Goal: Task Accomplishment & Management: Use online tool/utility

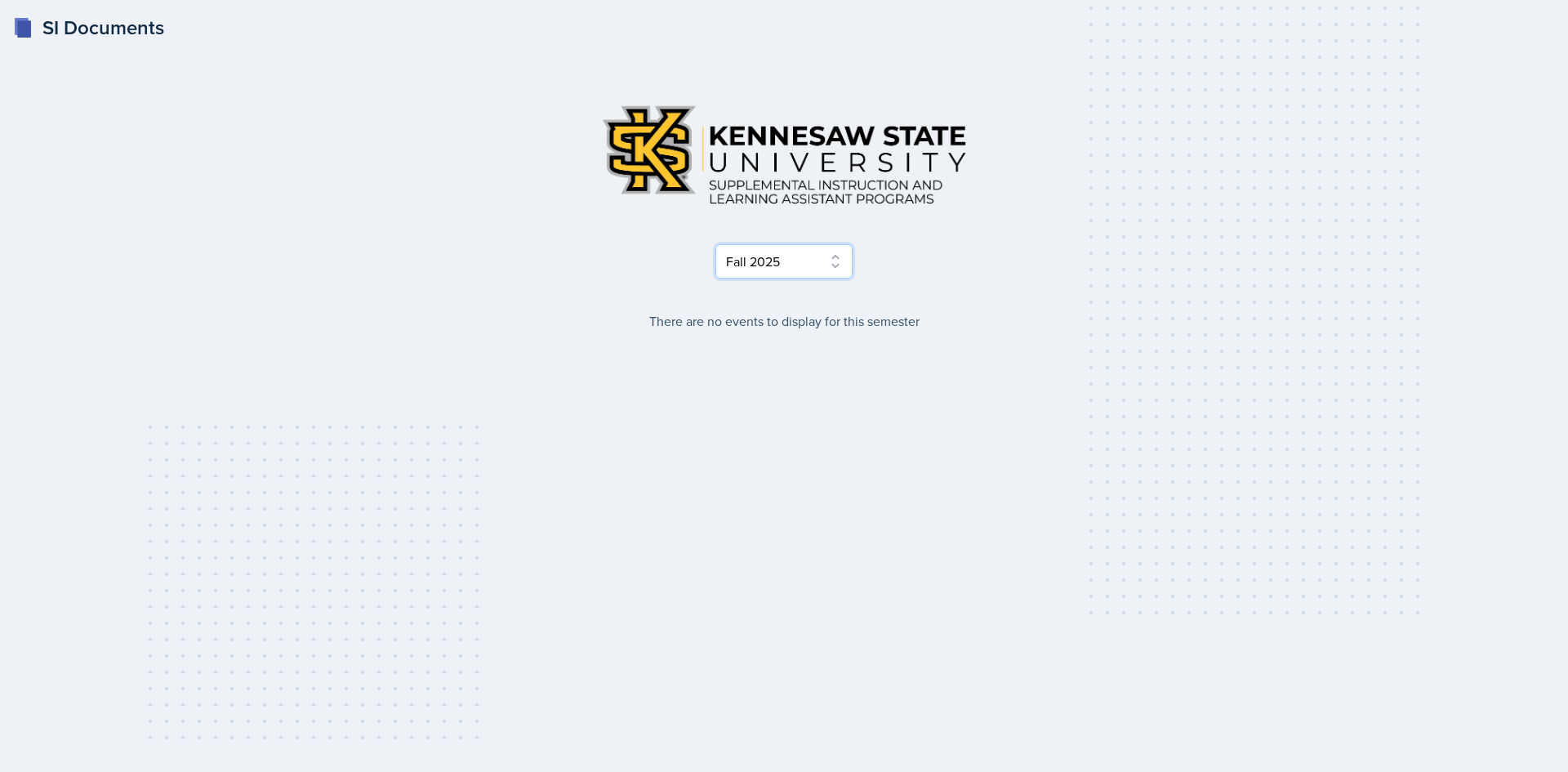
click at [819, 283] on div "Select Semester Fall 2025 Summer 2025 Spring 2025 Fall 2024 Summer 2024 Spring …" at bounding box center [784, 211] width 784 height 239
click at [716, 244] on select "Select Semester Fall 2025 Summer 2025 Spring 2025 Fall 2024 Summer 2024 Spring …" at bounding box center [784, 261] width 137 height 34
drag, startPoint x: 825, startPoint y: 254, endPoint x: 834, endPoint y: 256, distance: 9.2
click at [834, 256] on select "Select Semester Fall 2025 Summer 2025 Spring 2025 Fall 2024 Summer 2024 Spring …" at bounding box center [784, 261] width 137 height 34
select select "515a866e-7596-43ee-a538-4da7a47c8e37"
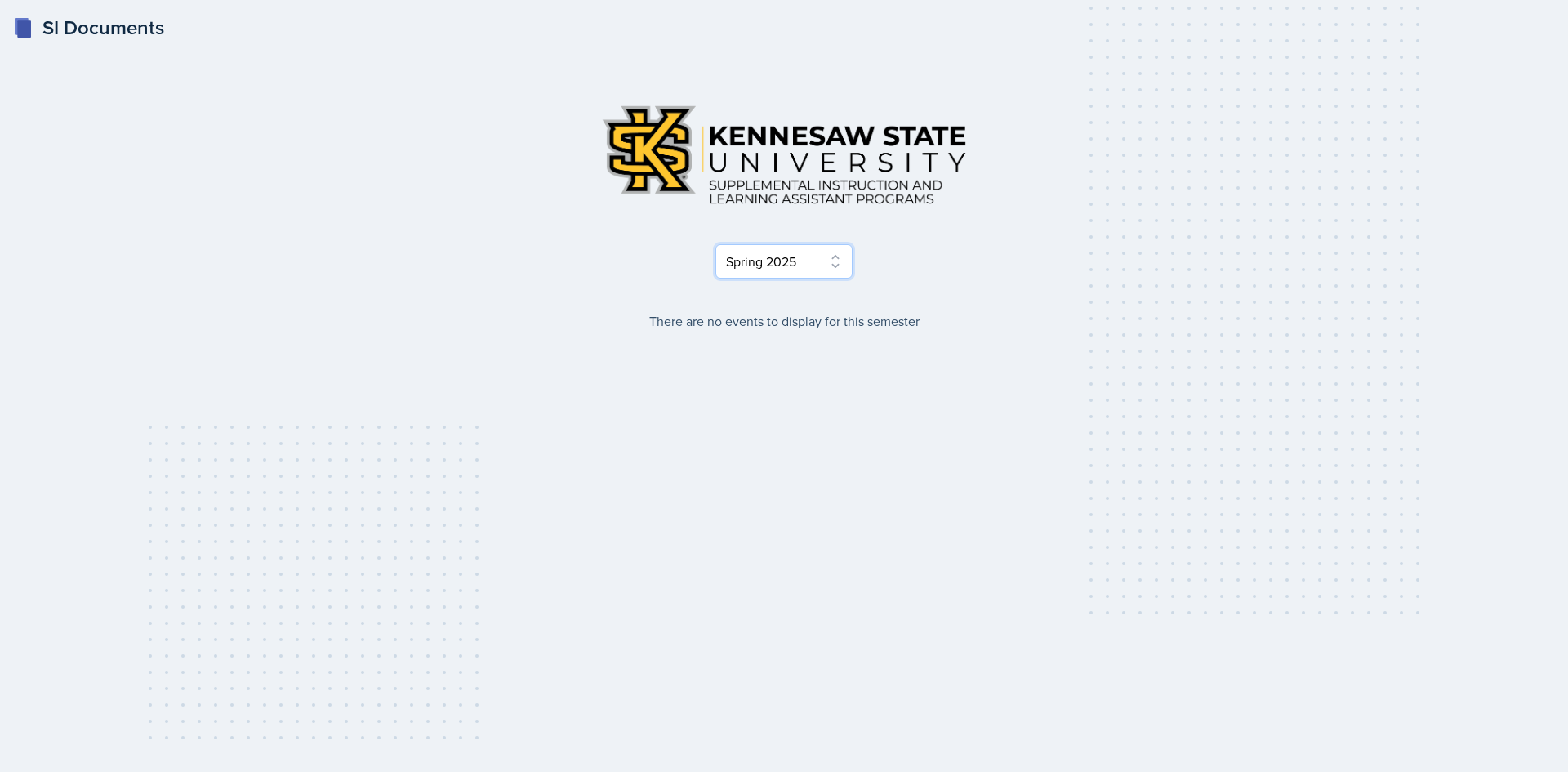
click at [716, 244] on select "Select Semester Fall 2025 Summer 2025 Spring 2025 Fall 2024 Summer 2024 Spring …" at bounding box center [784, 261] width 137 height 34
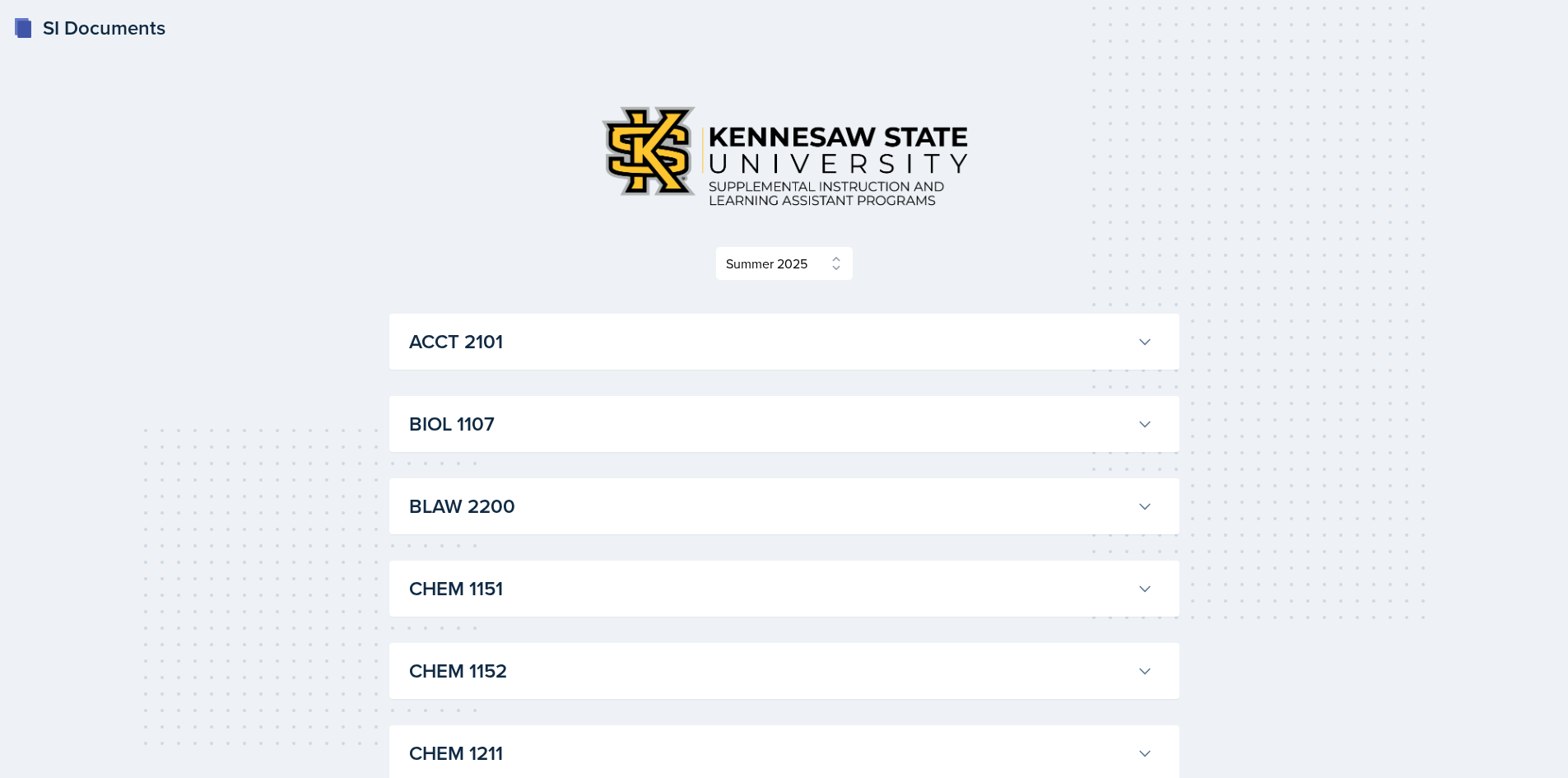
drag, startPoint x: 776, startPoint y: 345, endPoint x: 784, endPoint y: 348, distance: 8.5
click at [784, 348] on h3 "ACCT 2101" at bounding box center [769, 341] width 721 height 29
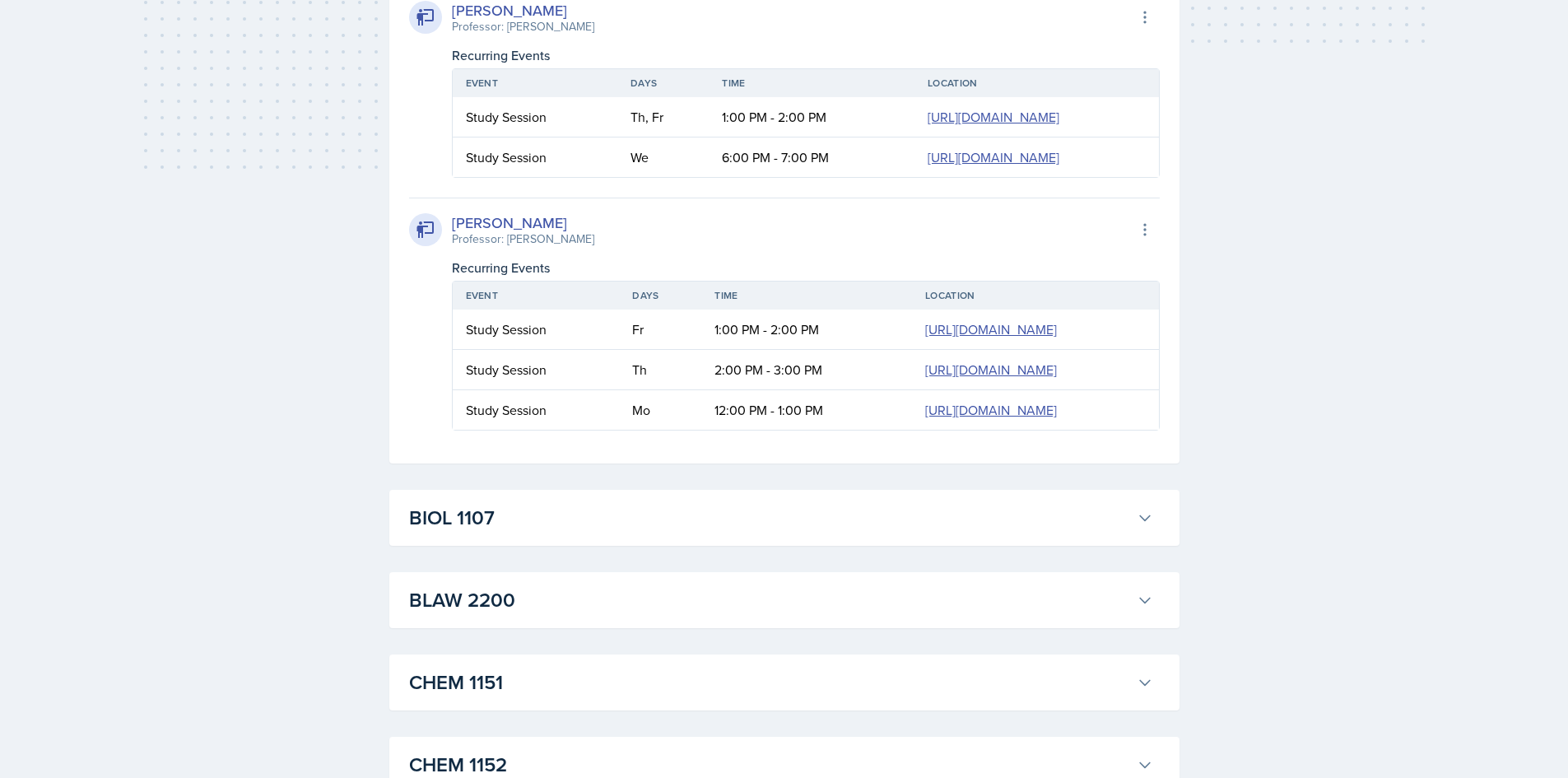
scroll to position [658, 0]
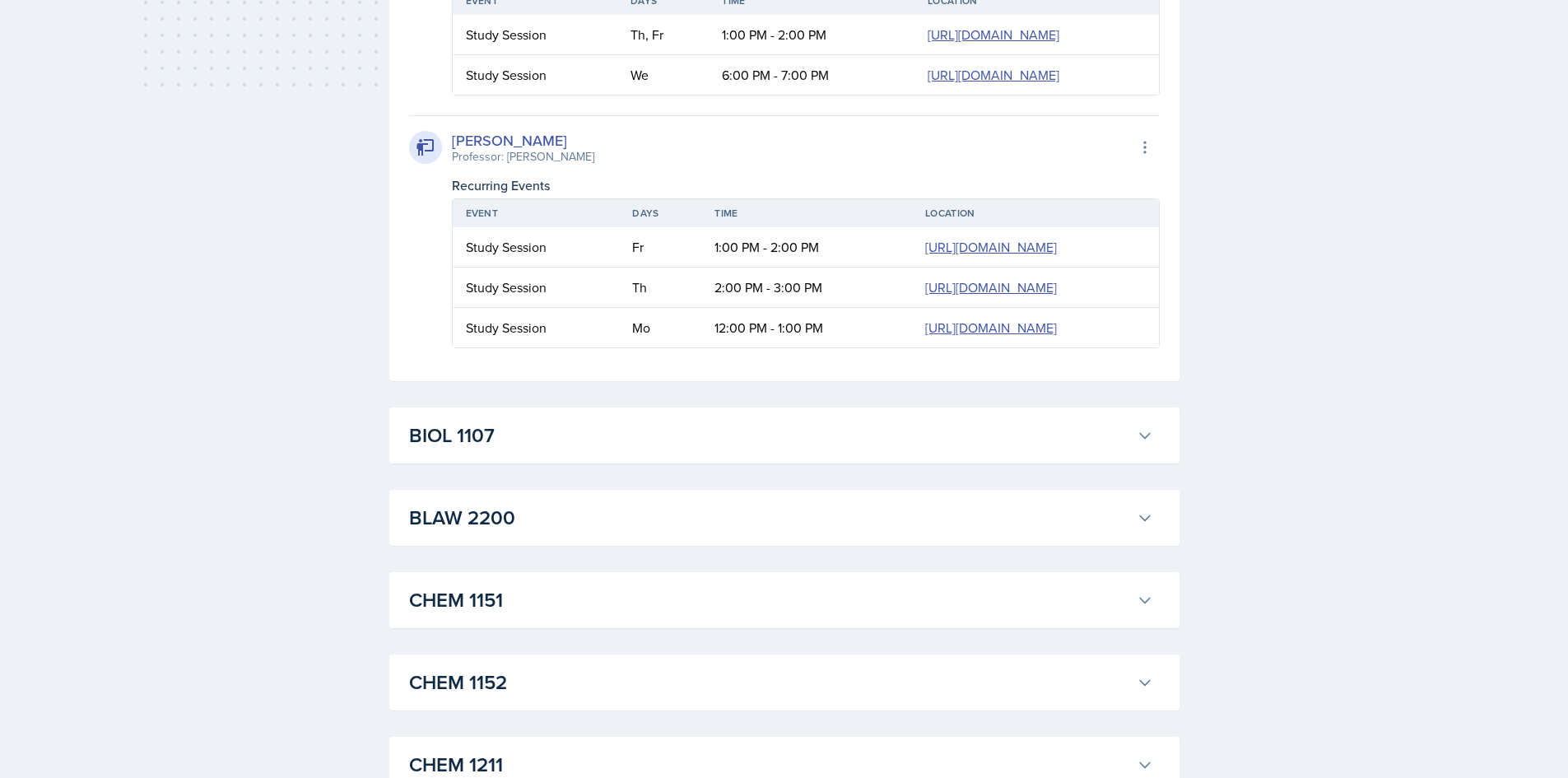
click at [435, 442] on h3 "BIOL 1107" at bounding box center [769, 435] width 721 height 29
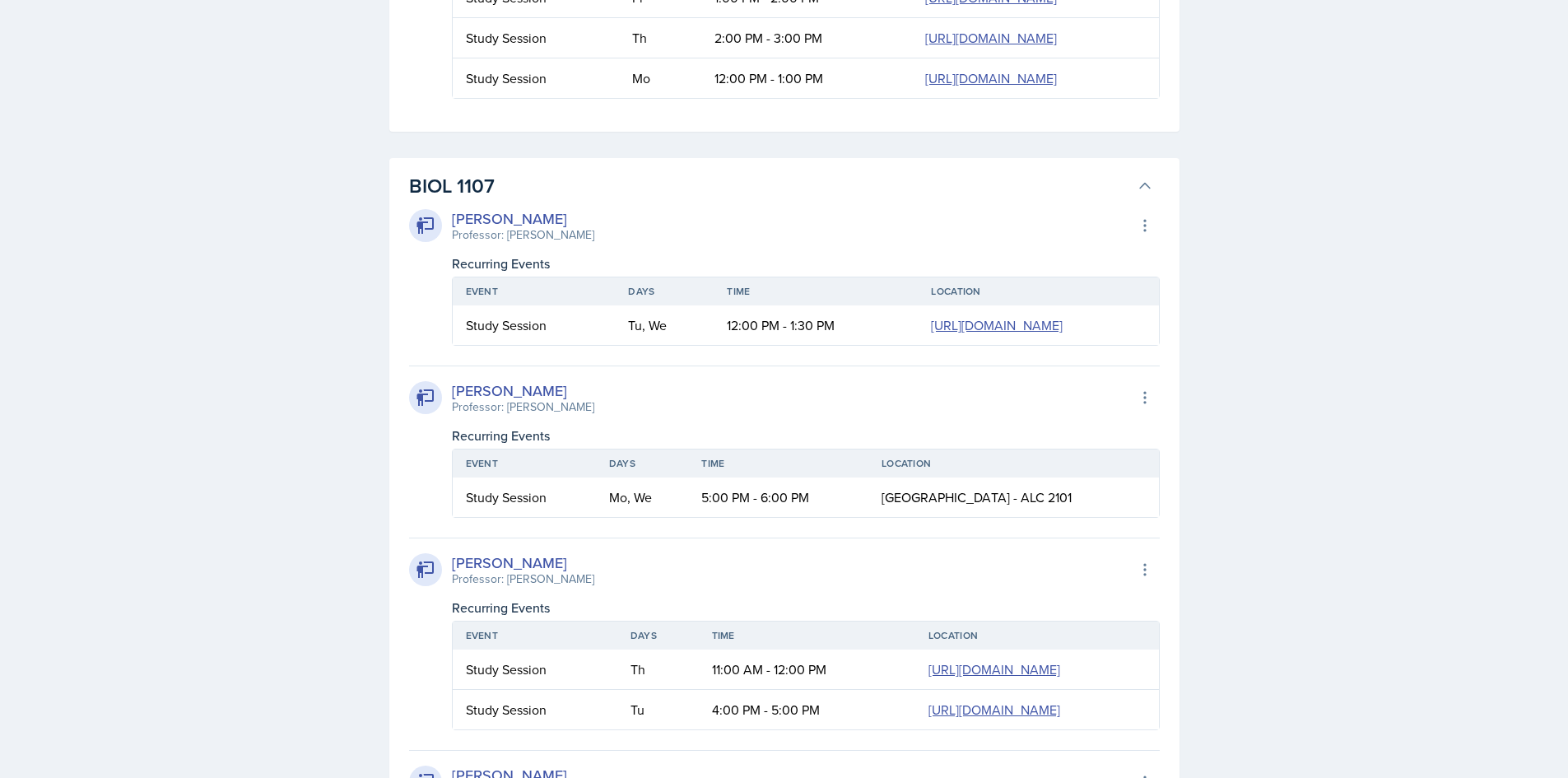
scroll to position [905, 0]
click at [717, 547] on div "[PERSON_NAME] Professor: [PERSON_NAME] Export to Google Calendar Recurring Even…" at bounding box center [784, 636] width 751 height 193
click at [649, 361] on div "[PERSON_NAME] Professor: [PERSON_NAME] Export to Google Calendar Recurring Even…" at bounding box center [784, 554] width 751 height 702
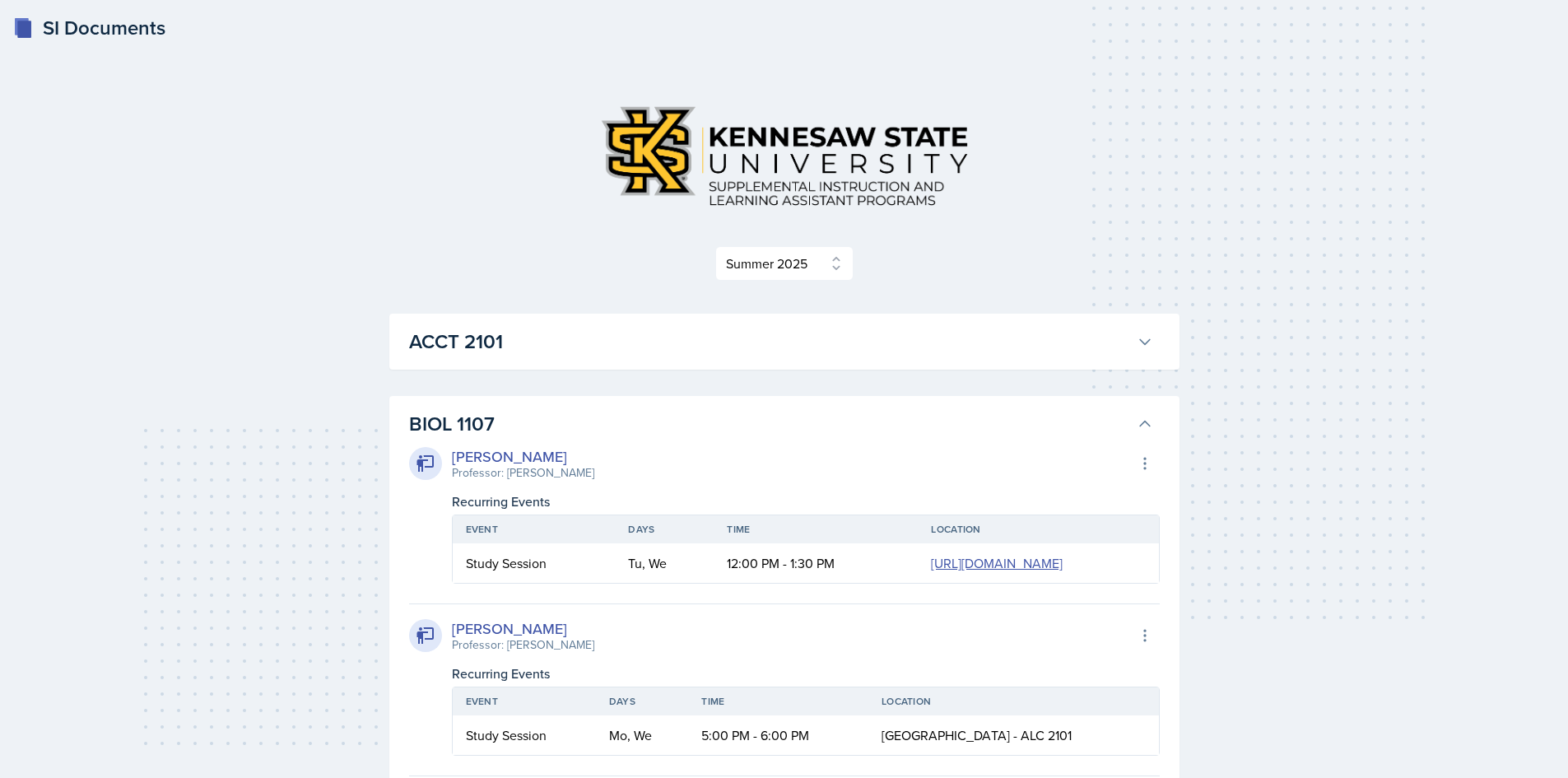
select select "515a866e-7596-43ee-a538-4da7a47c8e37"
